Goal: Task Accomplishment & Management: Complete application form

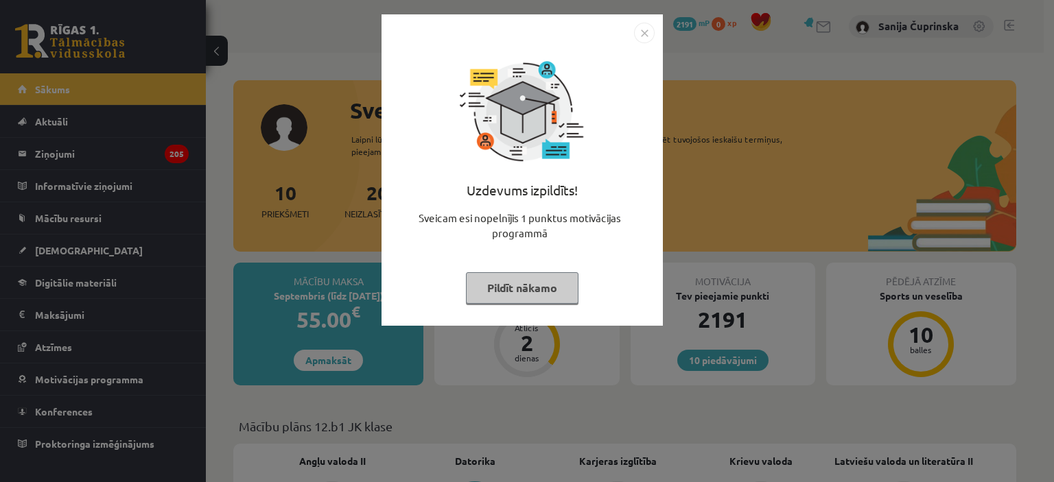
click at [516, 281] on button "Pildīt nākamo" at bounding box center [522, 288] width 113 height 32
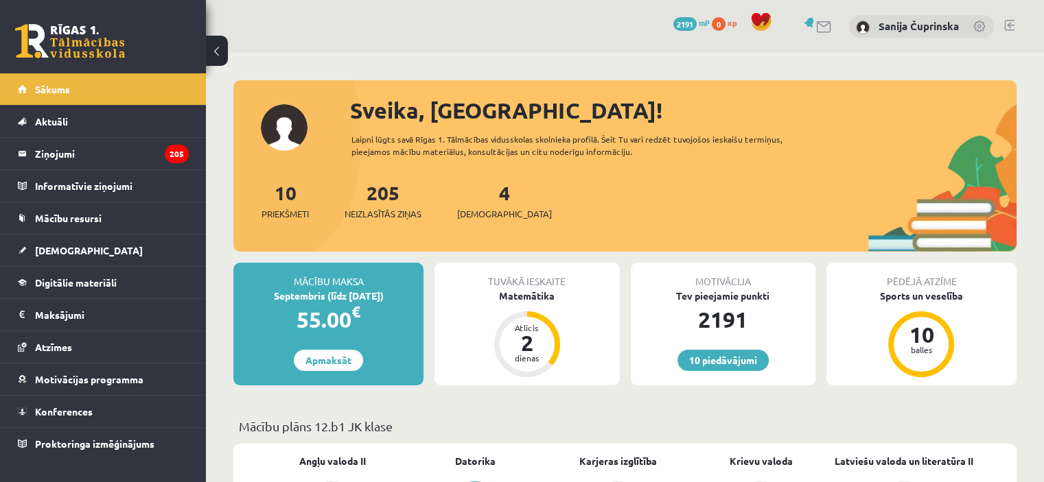
click at [489, 193] on div "4 Ieskaites" at bounding box center [504, 199] width 95 height 43
click at [482, 195] on link "4 Ieskaites" at bounding box center [504, 200] width 95 height 40
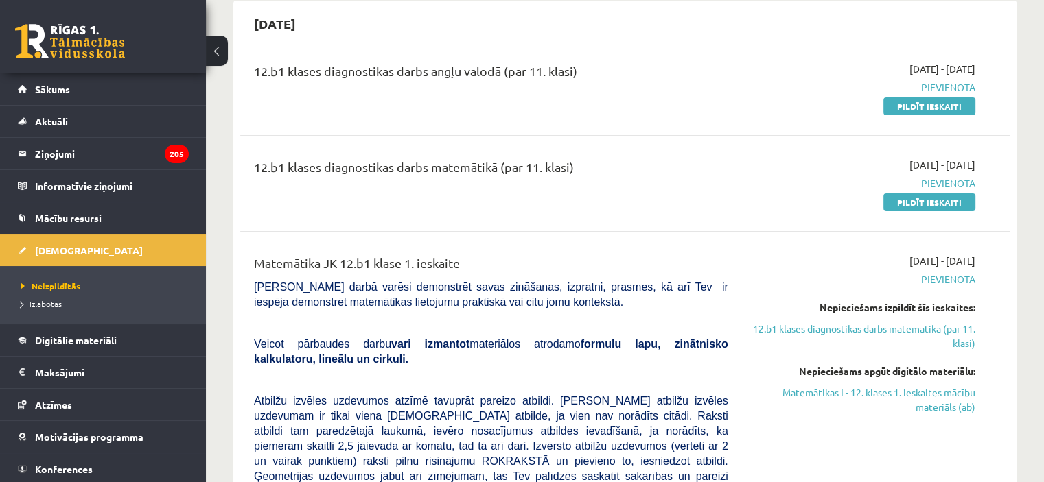
scroll to position [124, 0]
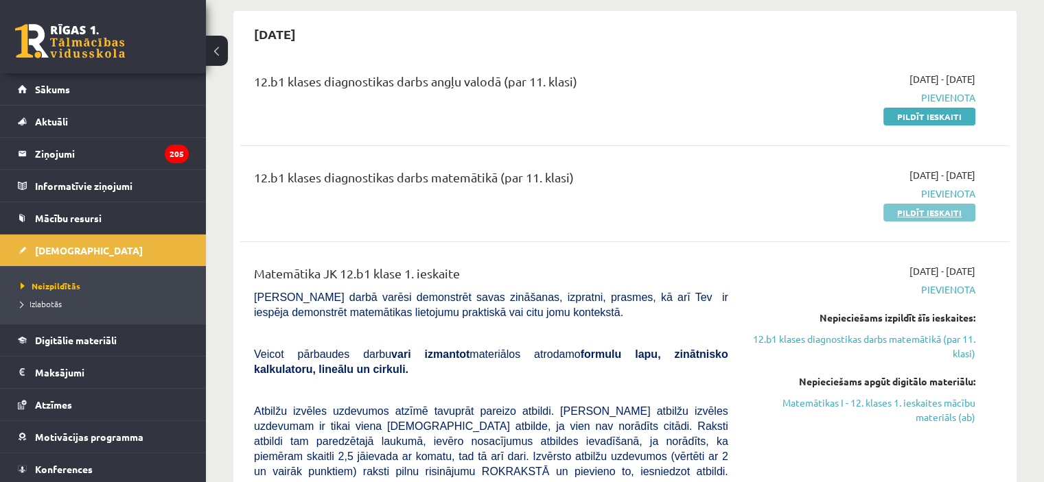
click at [942, 205] on link "Pildīt ieskaiti" at bounding box center [929, 213] width 92 height 18
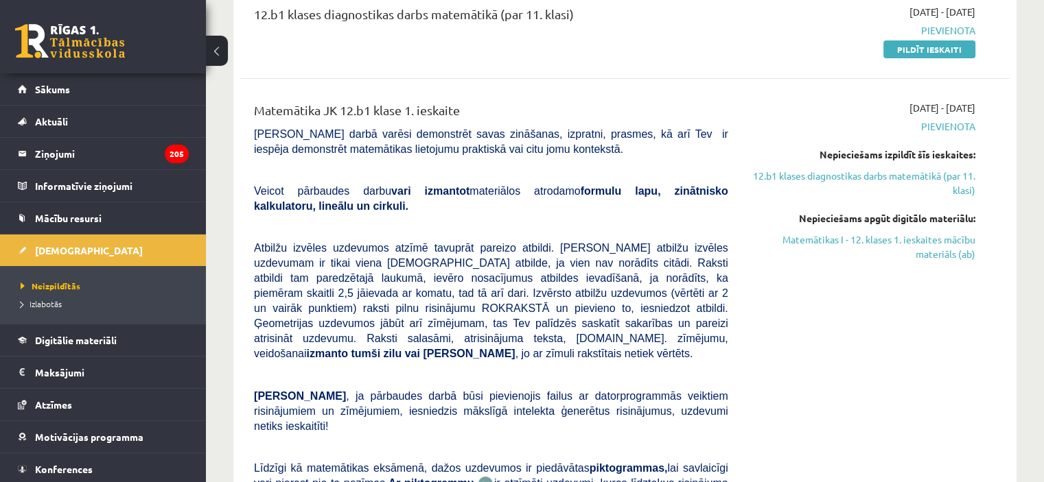
scroll to position [297, 0]
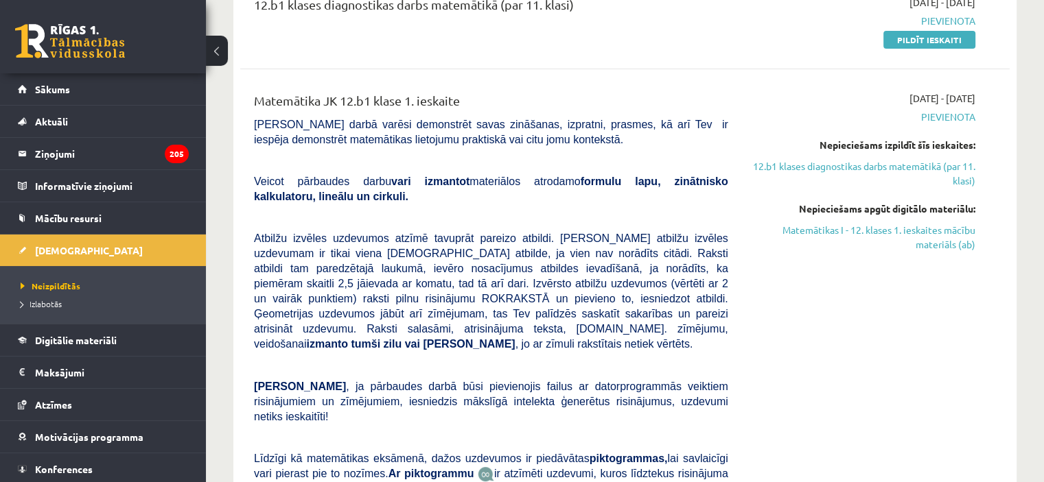
click at [996, 26] on div "12.b1 klases diagnostikas darbs matemātikā (par 11. klasi) 2025-09-01 - 2025-09…" at bounding box center [624, 20] width 769 height 79
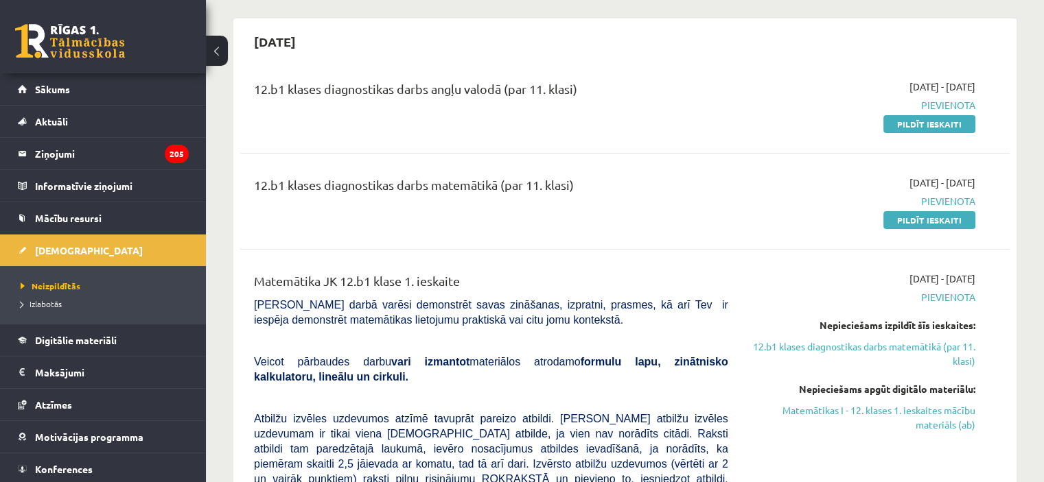
scroll to position [76, 0]
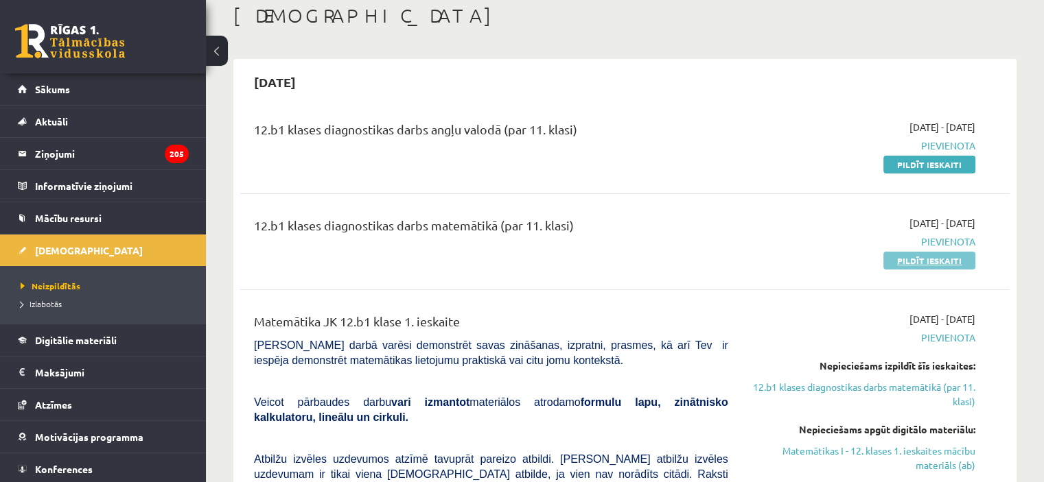
click at [943, 264] on link "Pildīt ieskaiti" at bounding box center [929, 261] width 92 height 18
